Goal: Transaction & Acquisition: Purchase product/service

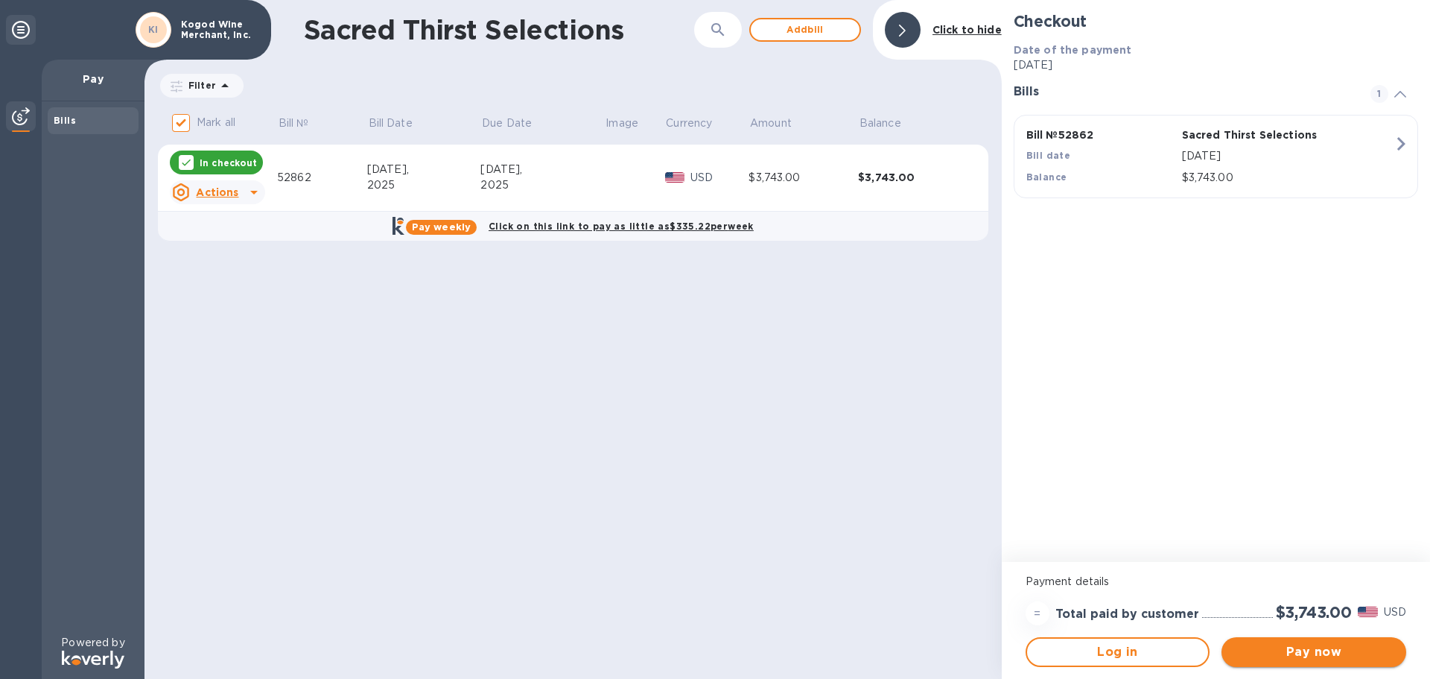
click at [1332, 647] on span "Pay now" at bounding box center [1314, 652] width 161 height 18
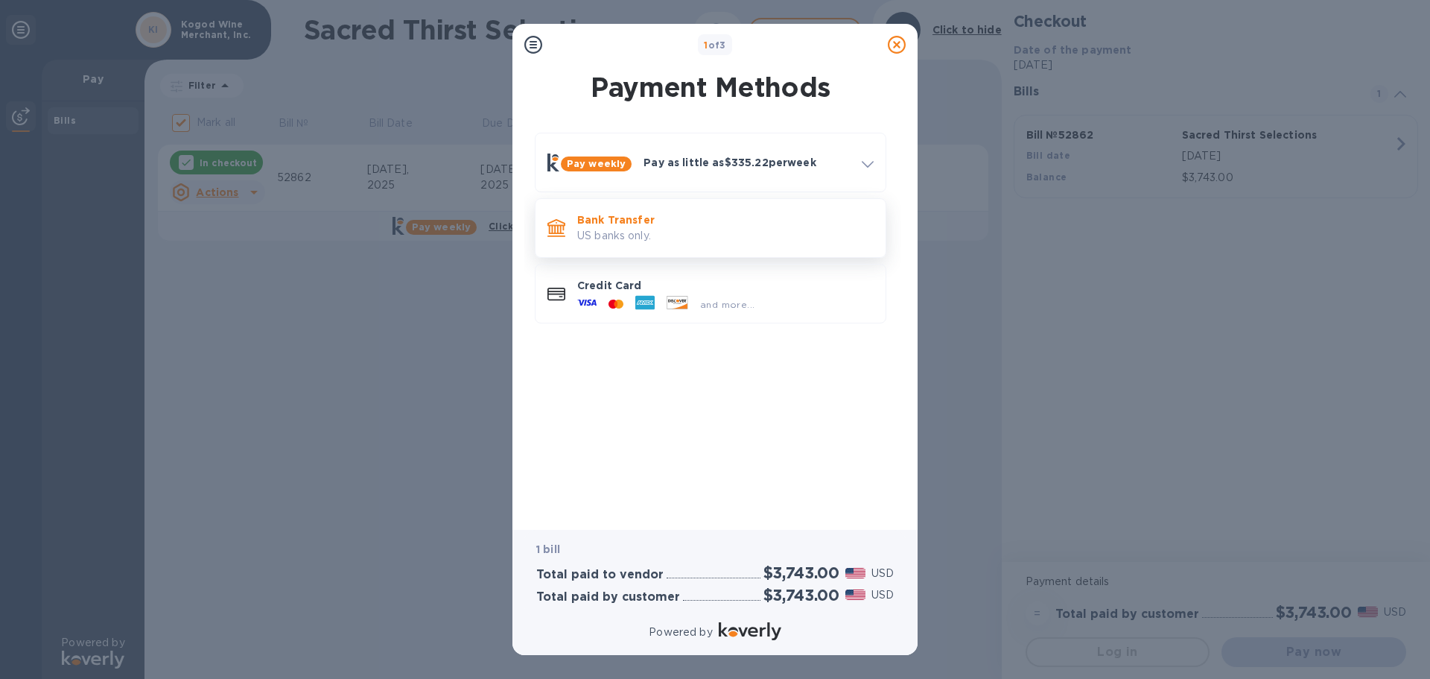
click at [667, 216] on p "Bank Transfer" at bounding box center [725, 219] width 297 height 15
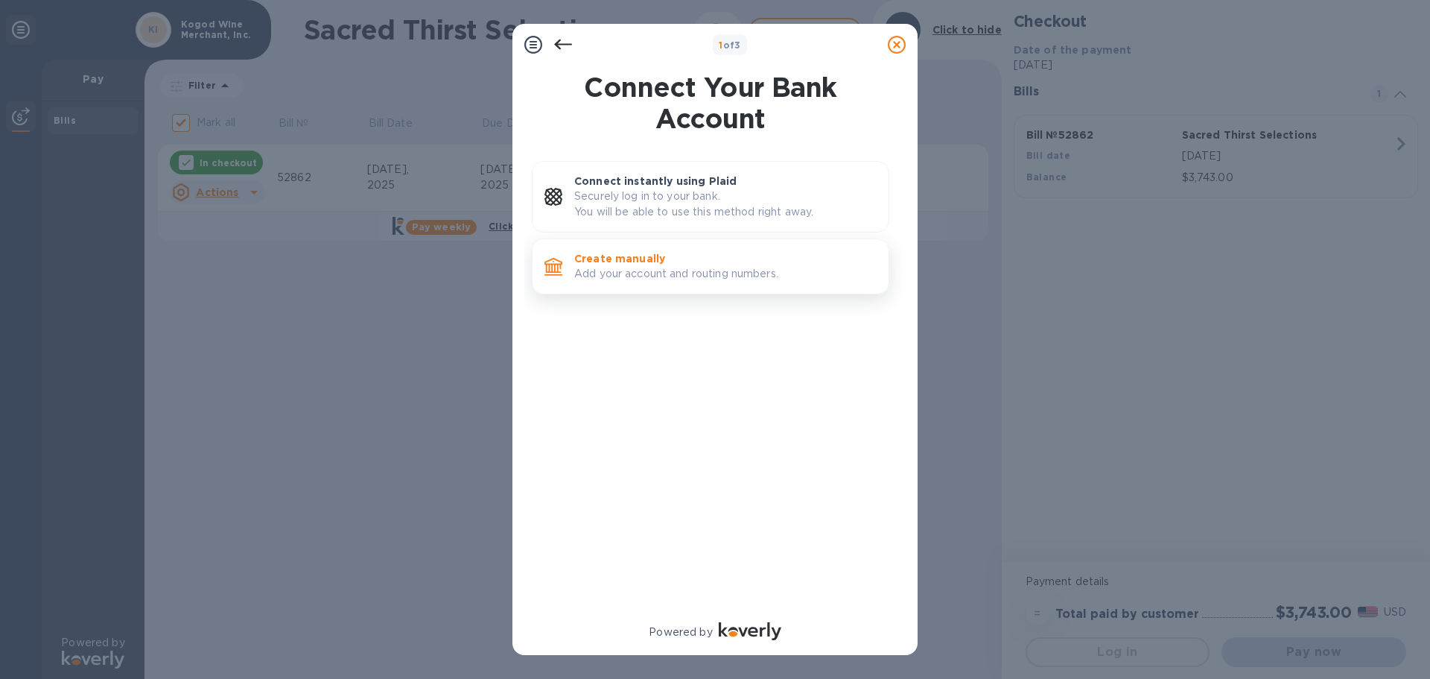
click at [690, 260] on p "Create manually" at bounding box center [725, 258] width 302 height 15
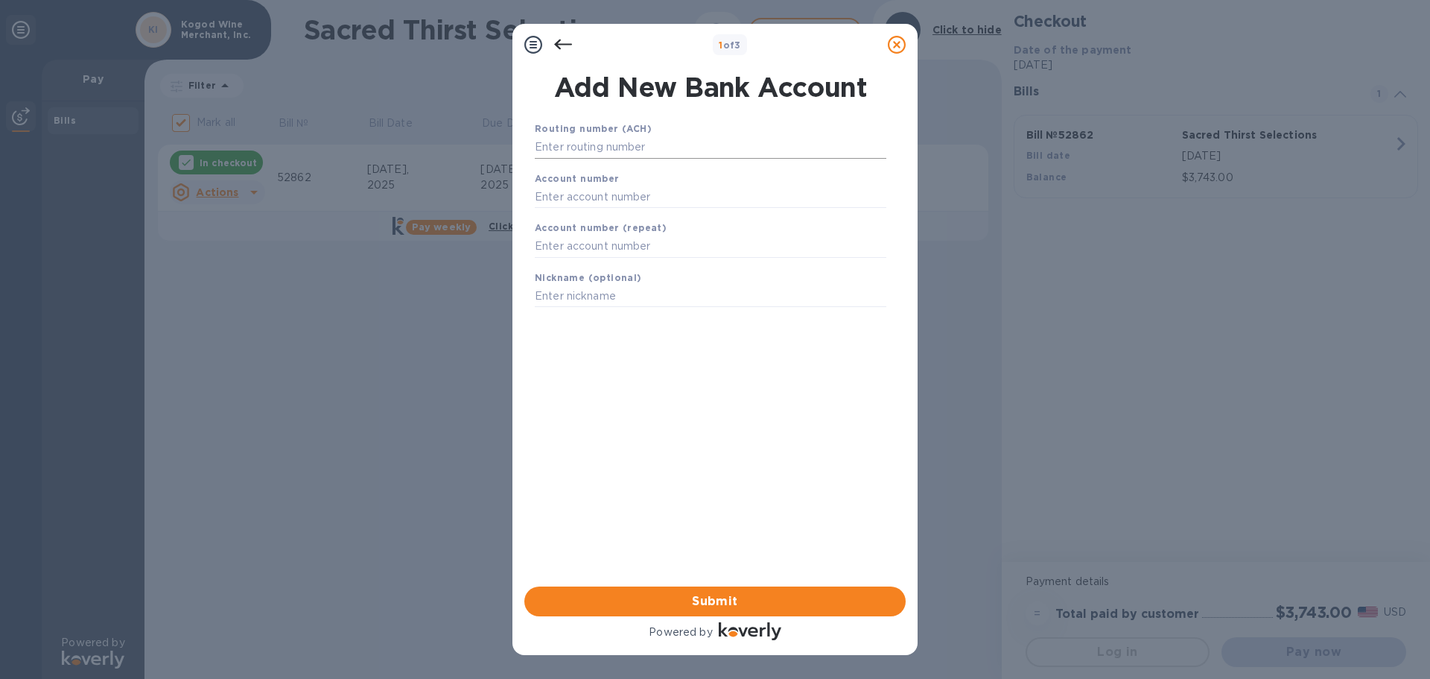
click at [643, 146] on input "text" at bounding box center [711, 147] width 352 height 22
click at [677, 141] on input "text" at bounding box center [711, 147] width 352 height 22
type input "021000322"
type input "483052886860"
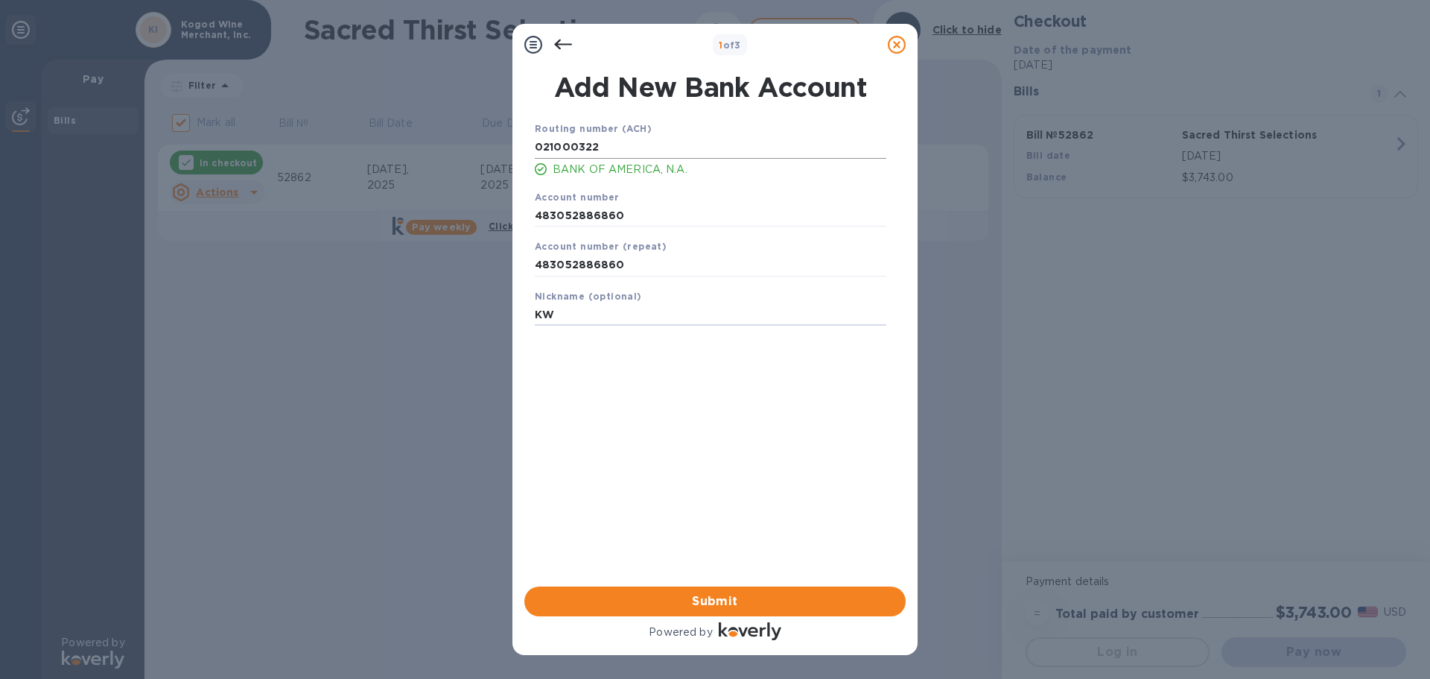
type input "KWM"
click at [732, 597] on span "Submit" at bounding box center [715, 601] width 358 height 18
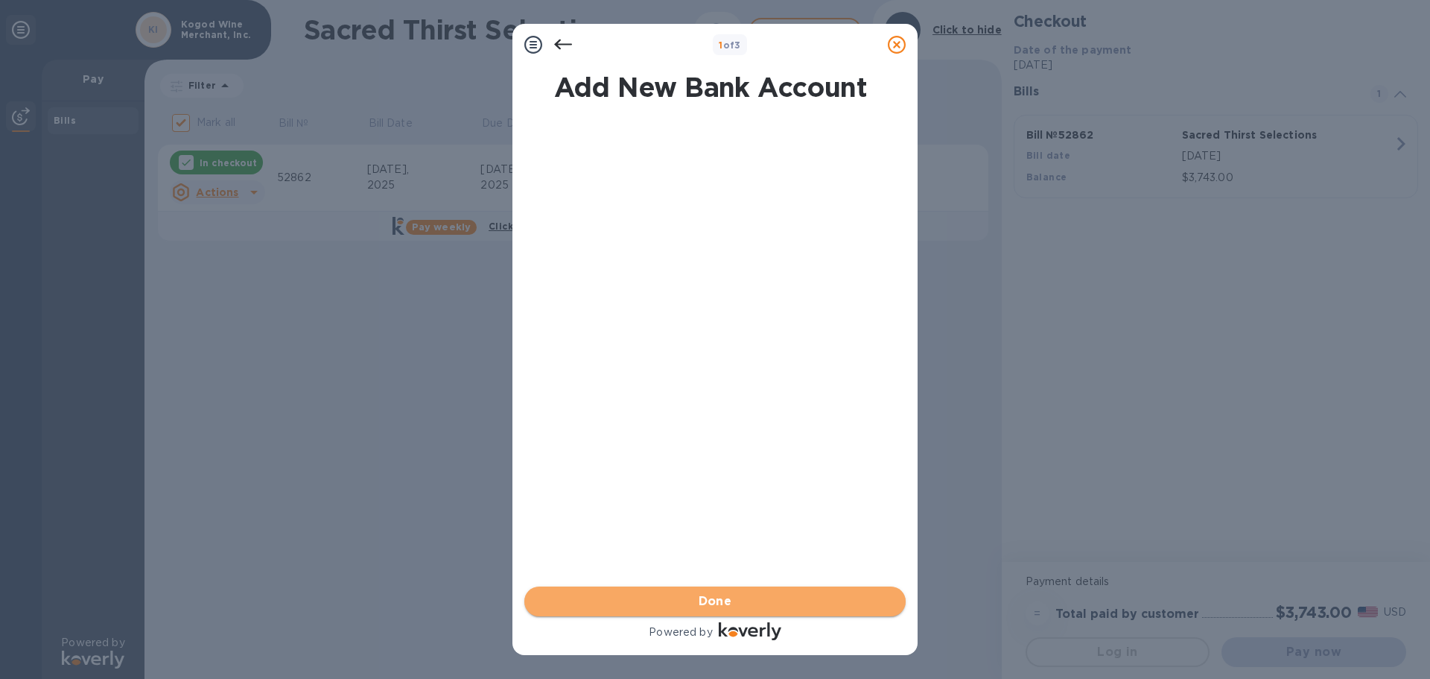
click at [758, 593] on span "Done" at bounding box center [715, 601] width 358 height 18
